Goal: Transaction & Acquisition: Purchase product/service

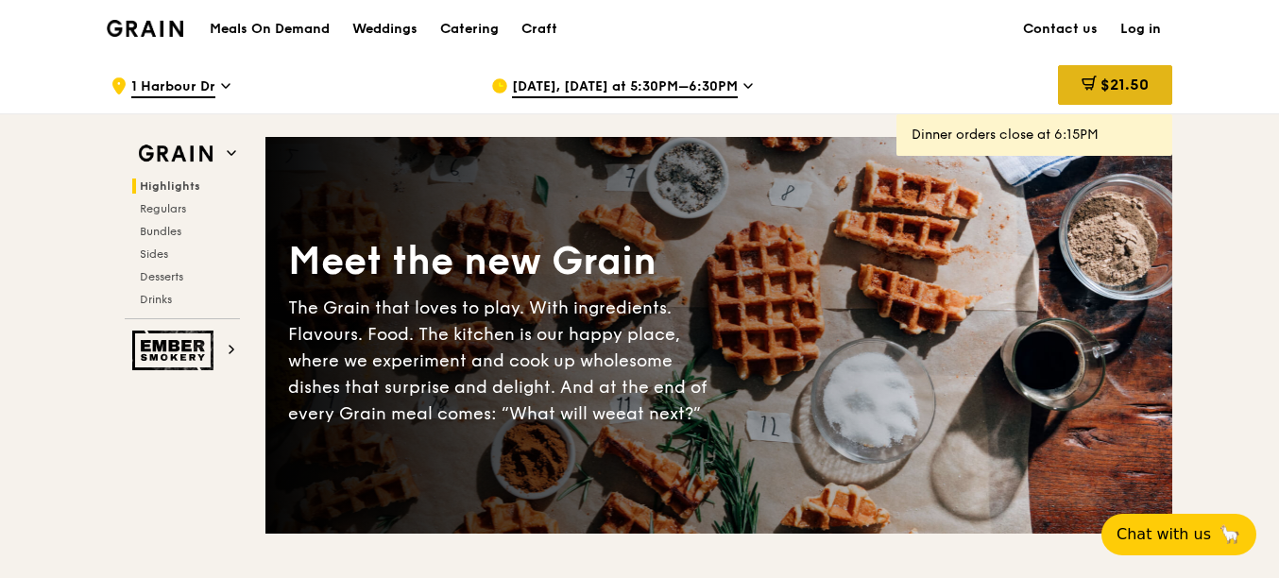
click at [1164, 93] on div "$21.50" at bounding box center [1115, 85] width 114 height 40
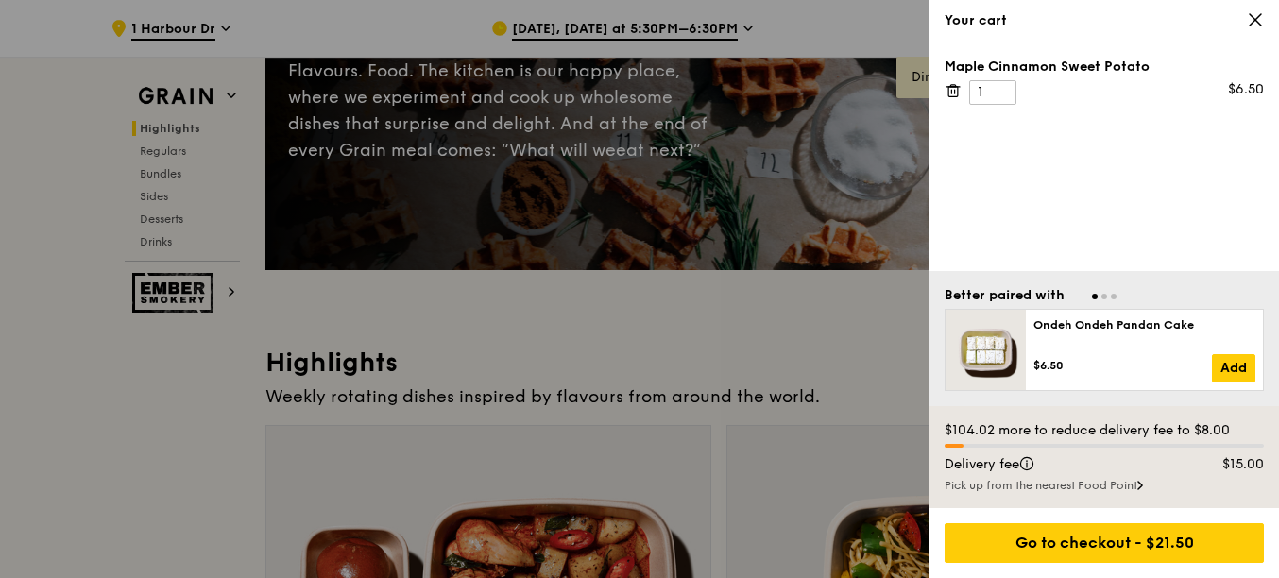
scroll to position [283, 0]
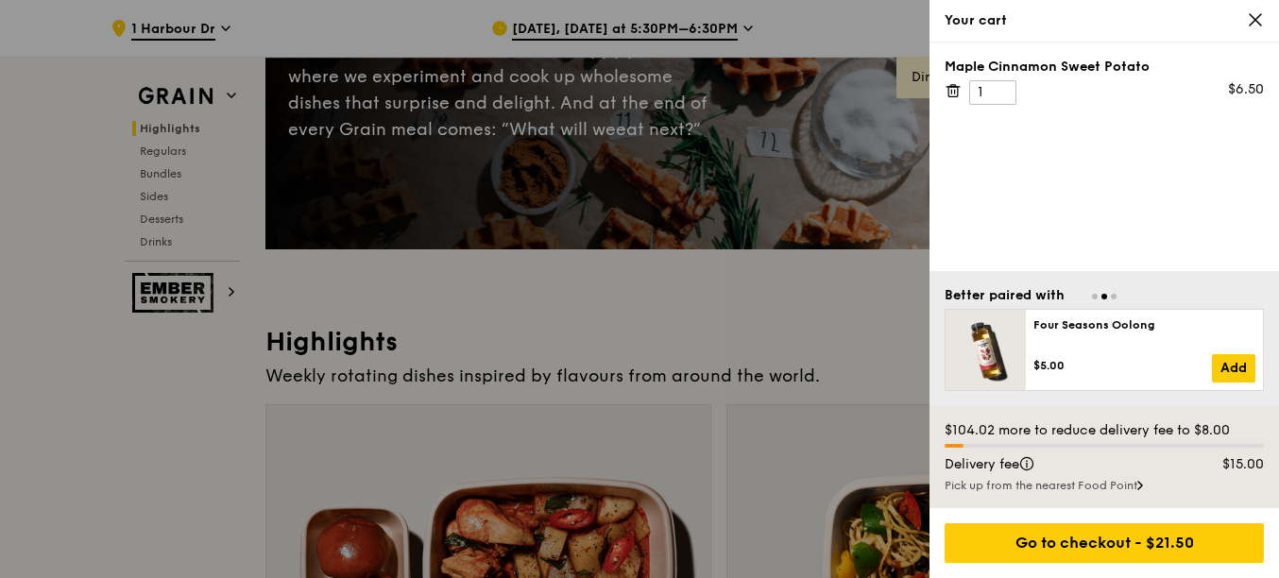
click at [948, 93] on icon at bounding box center [952, 91] width 9 height 9
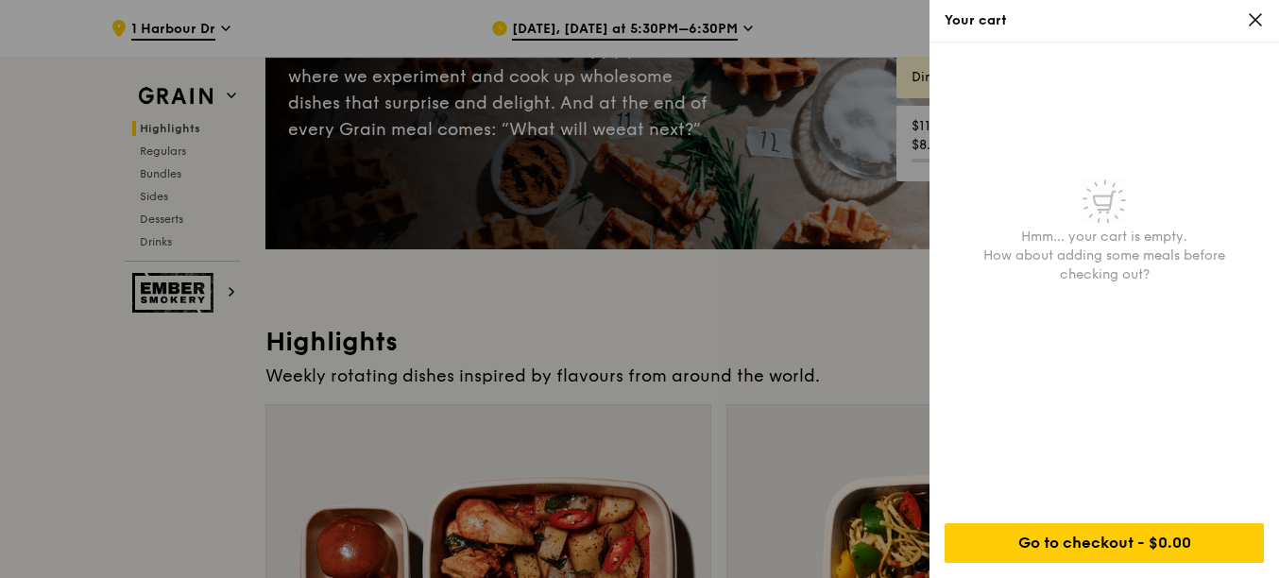
click at [1250, 20] on icon at bounding box center [1255, 19] width 17 height 17
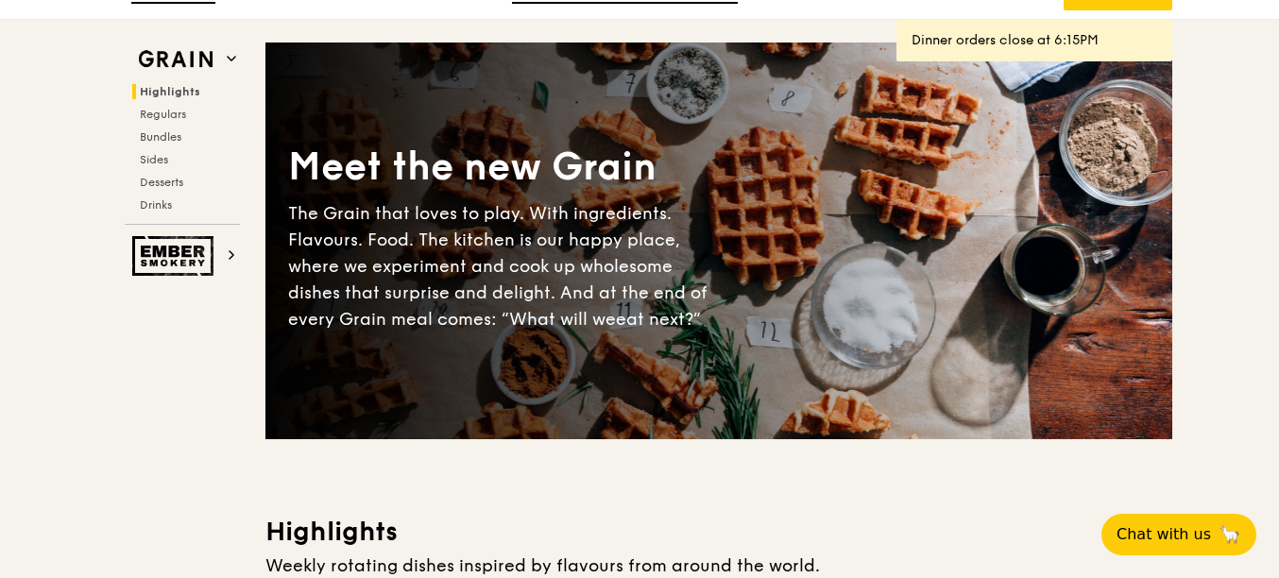
scroll to position [0, 0]
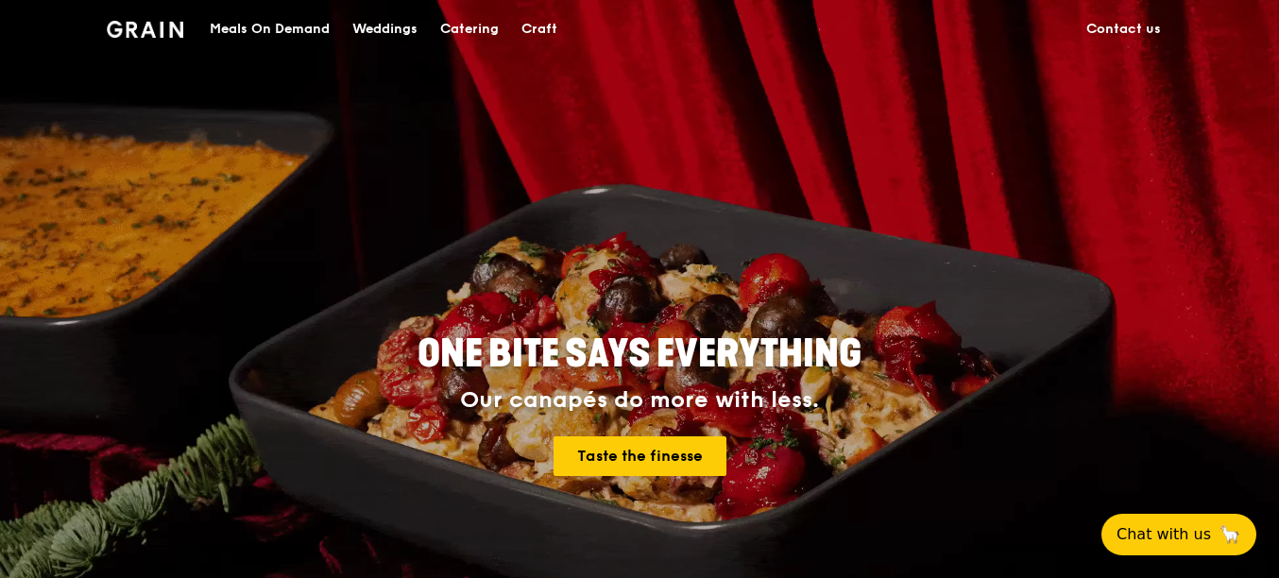
click at [1090, 32] on link "Contact us" at bounding box center [1123, 29] width 97 height 57
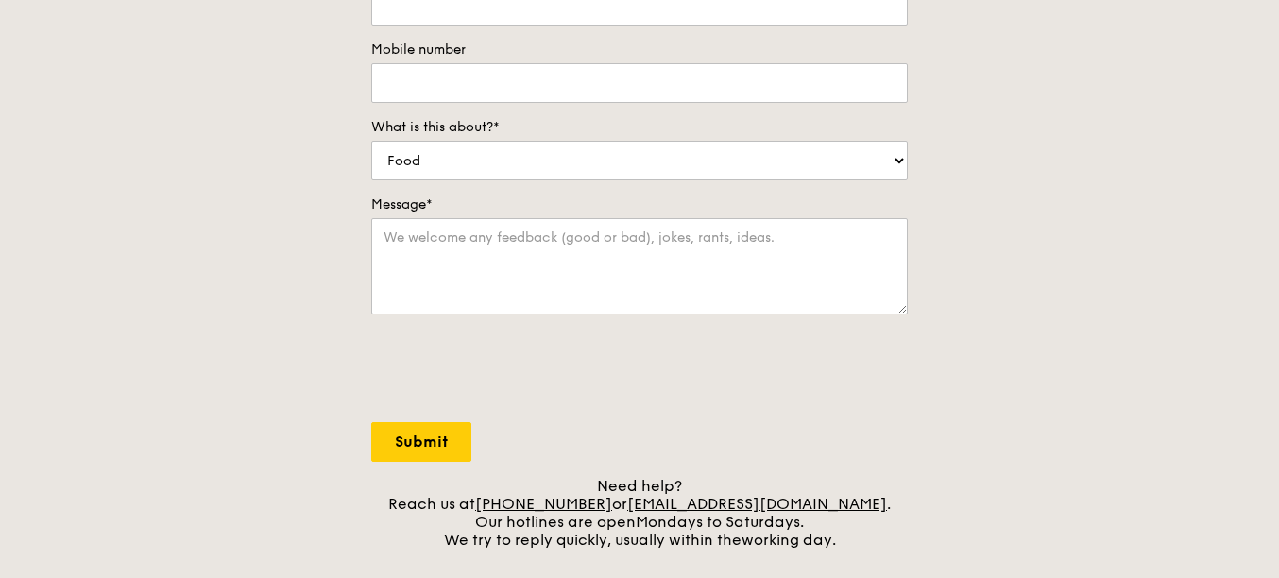
scroll to position [567, 0]
